Goal: Browse casually

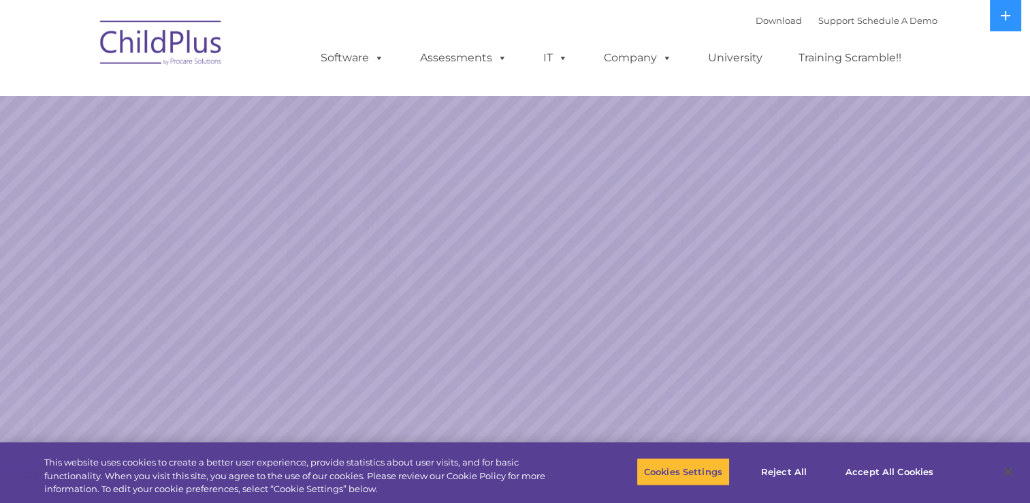
select select "MEDIUM"
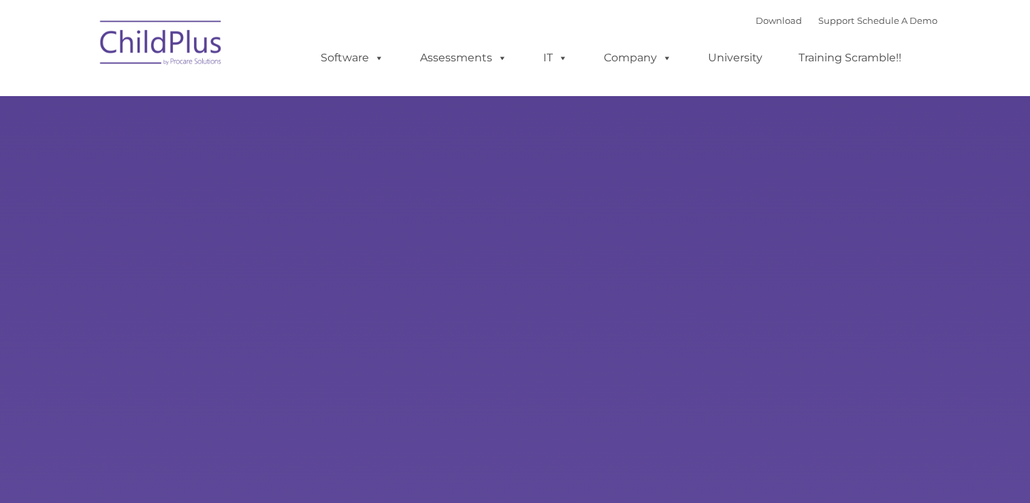
type input ""
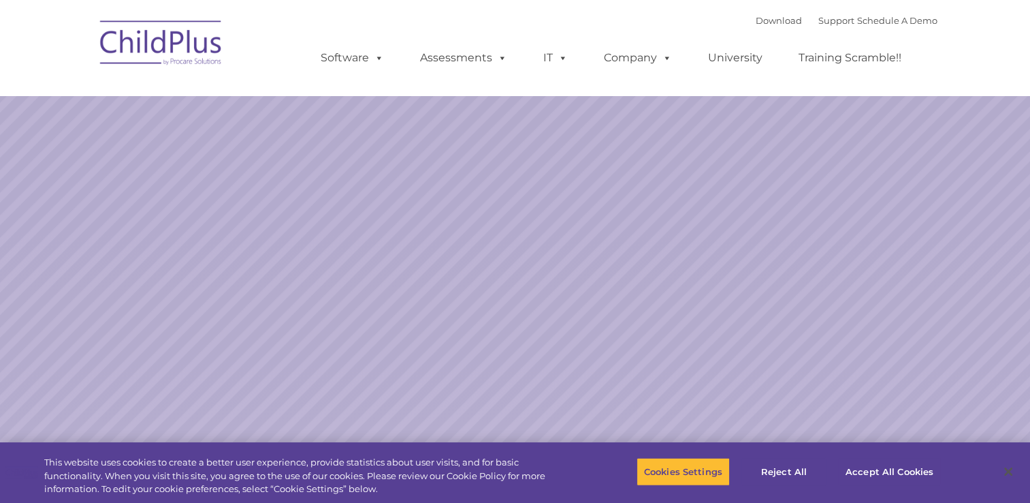
select select "MEDIUM"
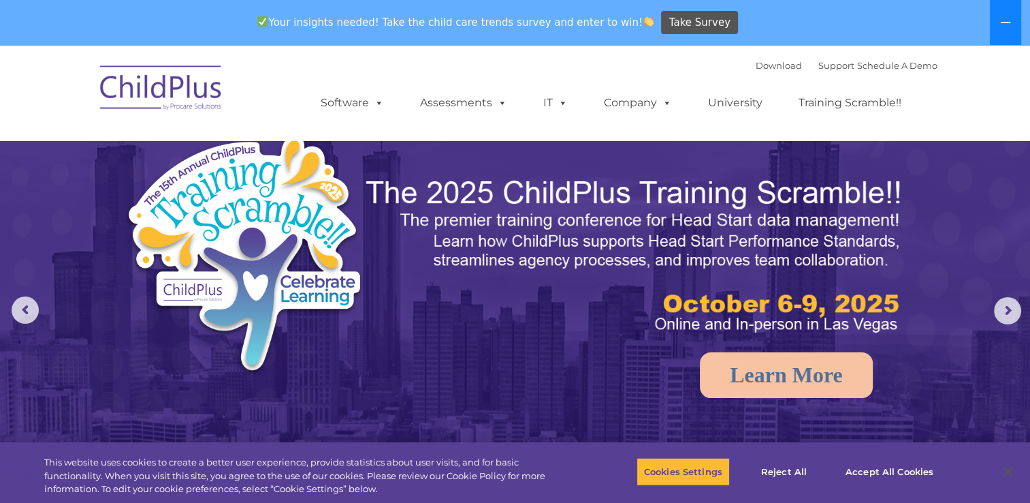
click at [1017, 22] on button at bounding box center [1005, 22] width 31 height 45
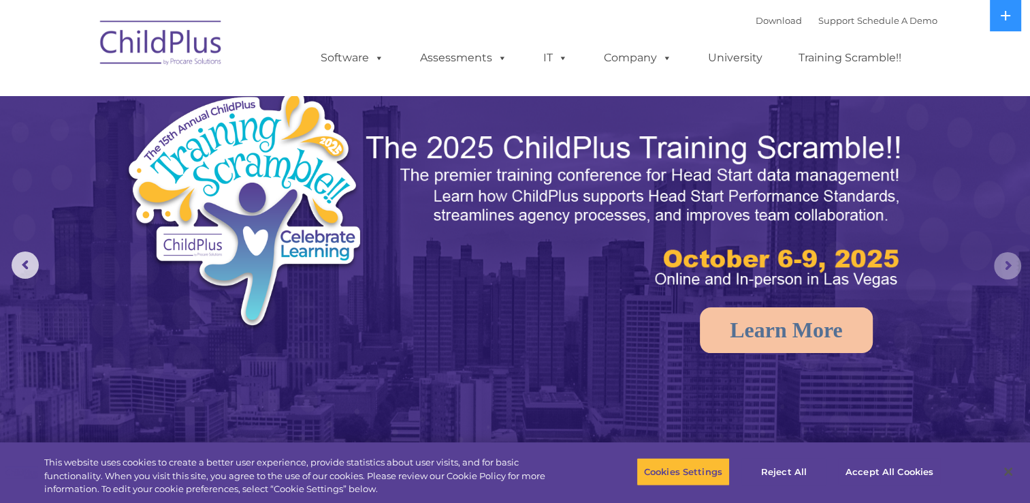
click at [1004, 261] on rs-arrow at bounding box center [1007, 265] width 27 height 27
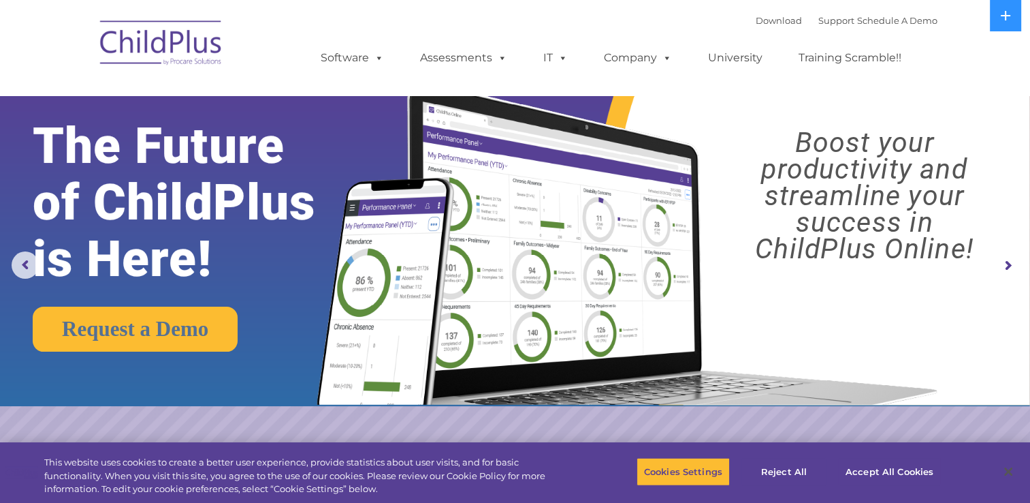
click at [148, 47] on img at bounding box center [161, 45] width 136 height 68
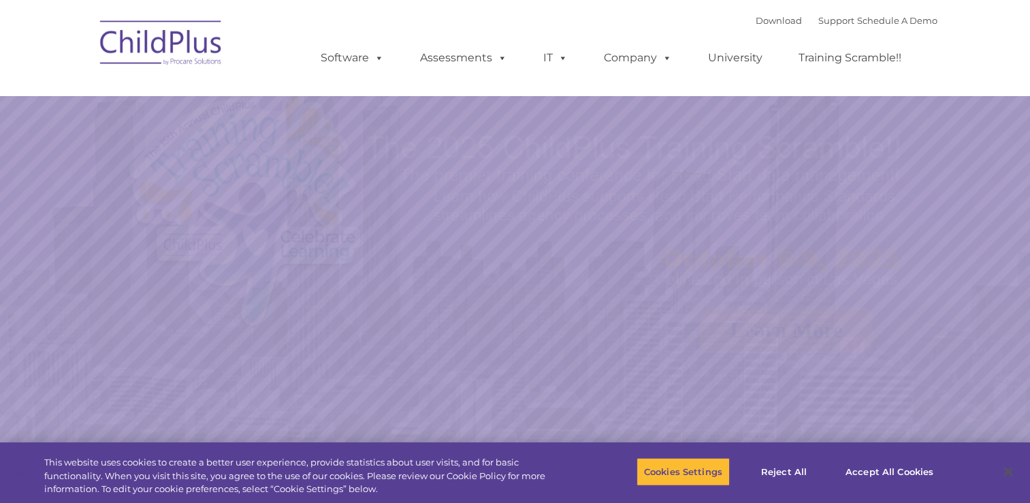
select select "MEDIUM"
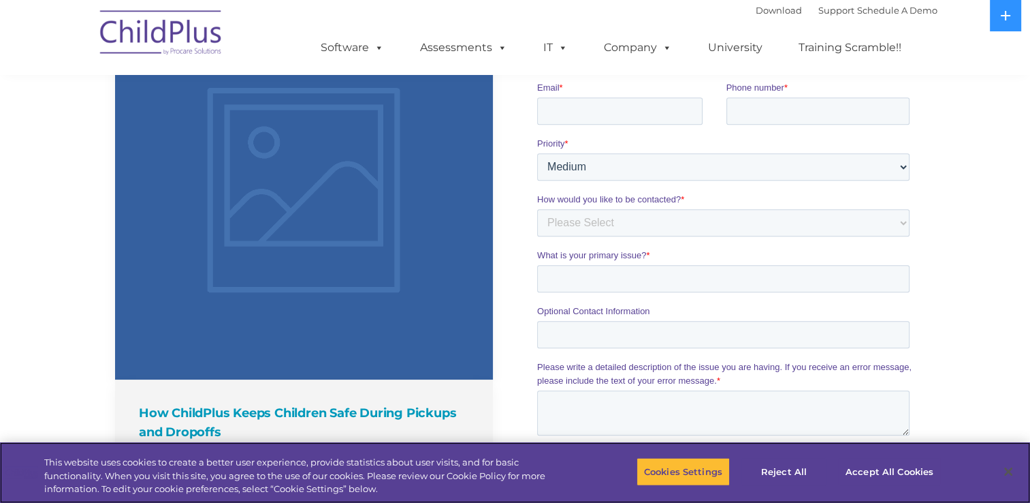
scroll to position [996, 0]
